Goal: Transaction & Acquisition: Subscribe to service/newsletter

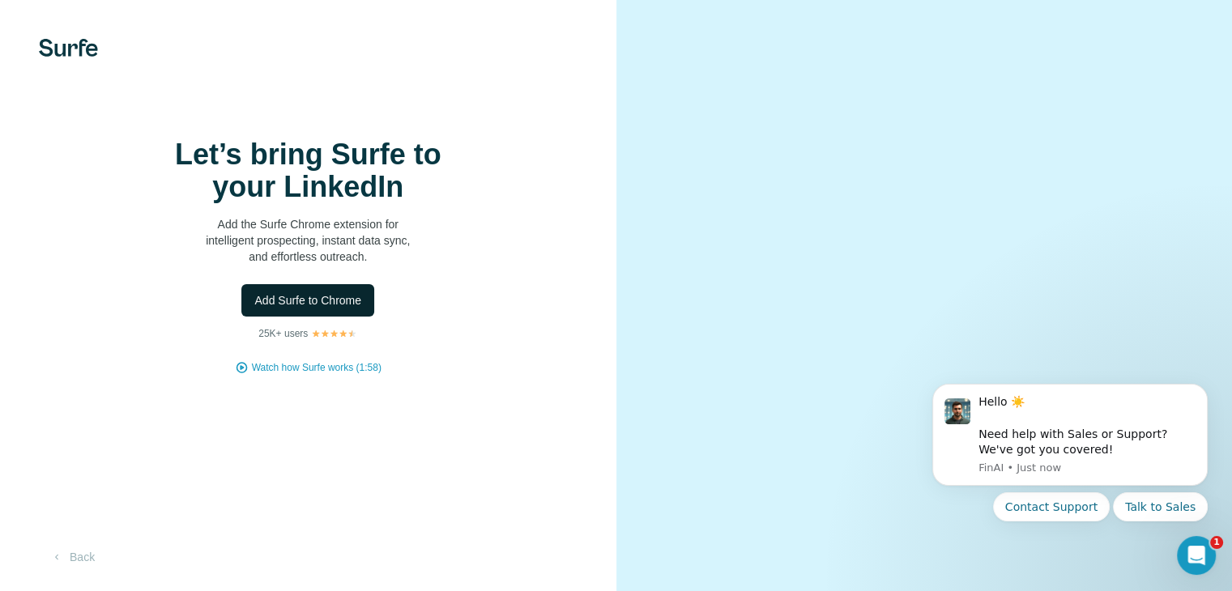
click at [304, 309] on span "Add Surfe to Chrome" at bounding box center [307, 300] width 107 height 16
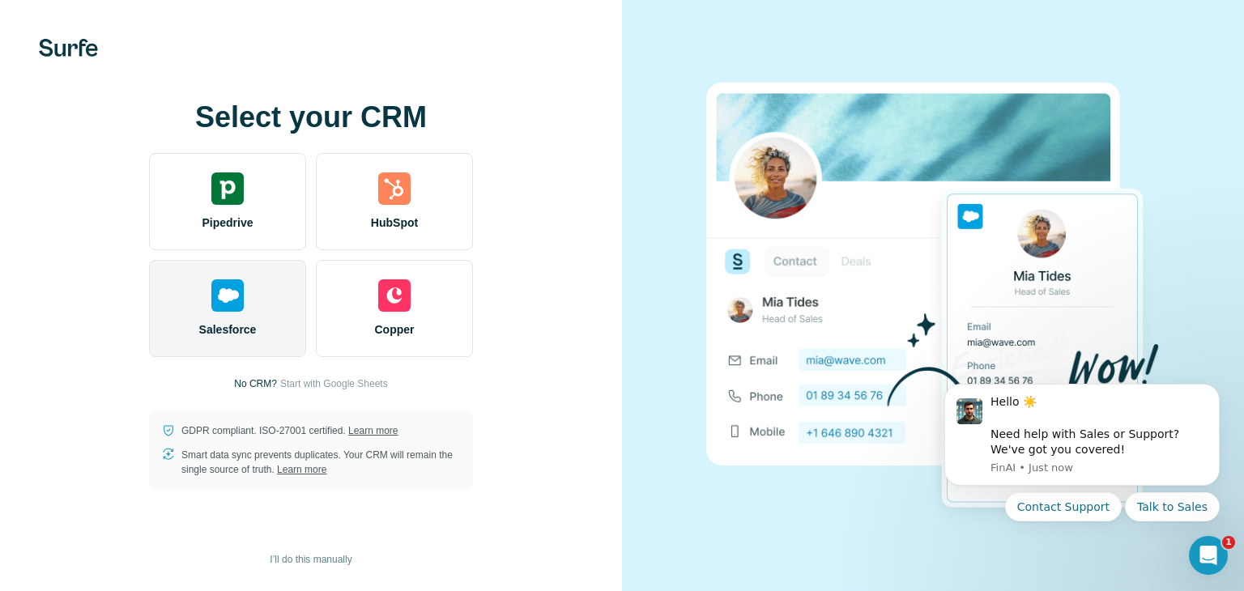
click at [204, 338] on div "Salesforce" at bounding box center [227, 308] width 157 height 97
